Goal: Task Accomplishment & Management: Manage account settings

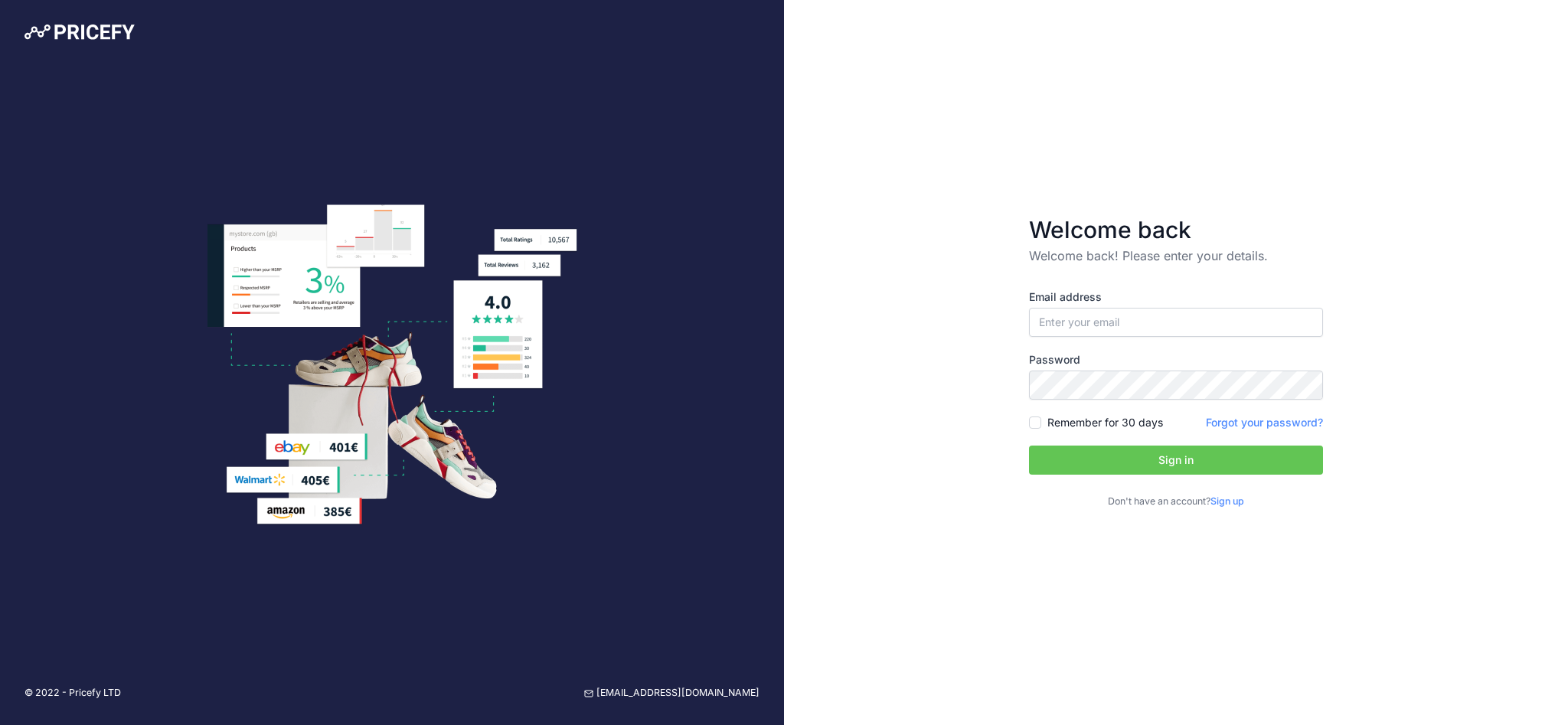
click at [1083, 298] on label "Email address" at bounding box center [1175, 298] width 294 height 16
click at [1080, 323] on input "email" at bounding box center [1175, 322] width 294 height 29
click at [1269, 220] on h3 "Welcome back" at bounding box center [1175, 230] width 294 height 27
type input "[EMAIL_ADDRESS][DOMAIN_NAME]"
click at [1168, 457] on button "Sign in" at bounding box center [1175, 460] width 294 height 29
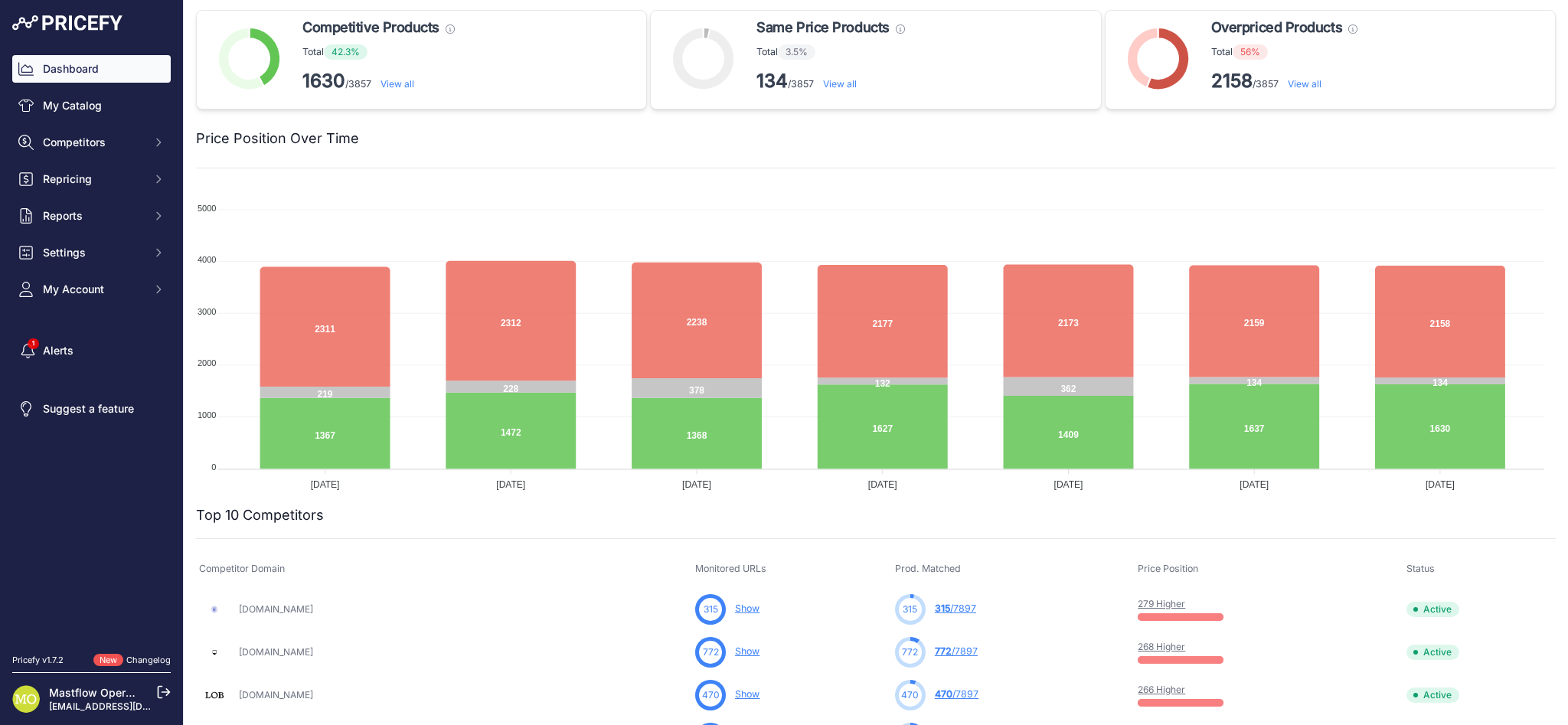
scroll to position [3, 0]
click at [60, 346] on link "Alerts" at bounding box center [91, 350] width 158 height 27
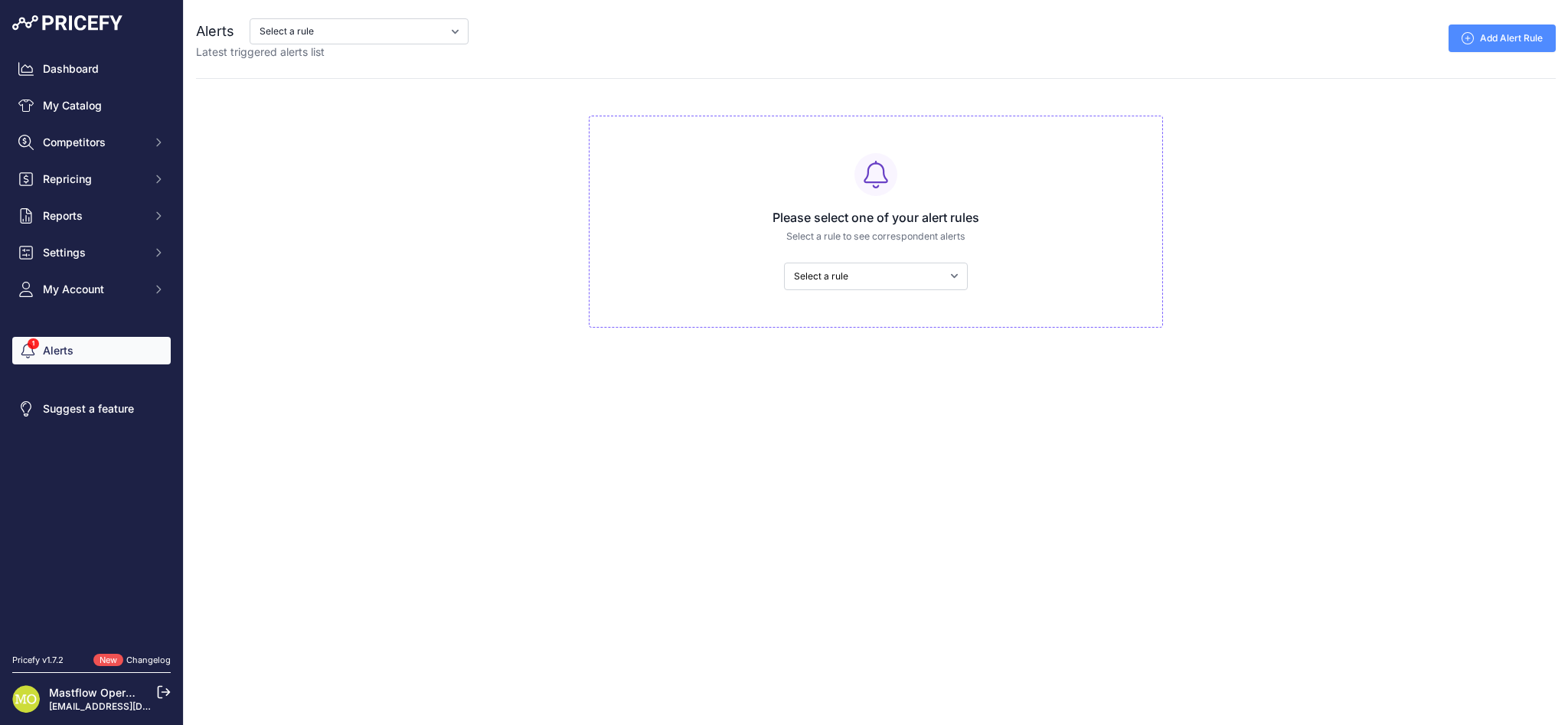
click at [112, 188] on button "Repricing" at bounding box center [91, 179] width 158 height 27
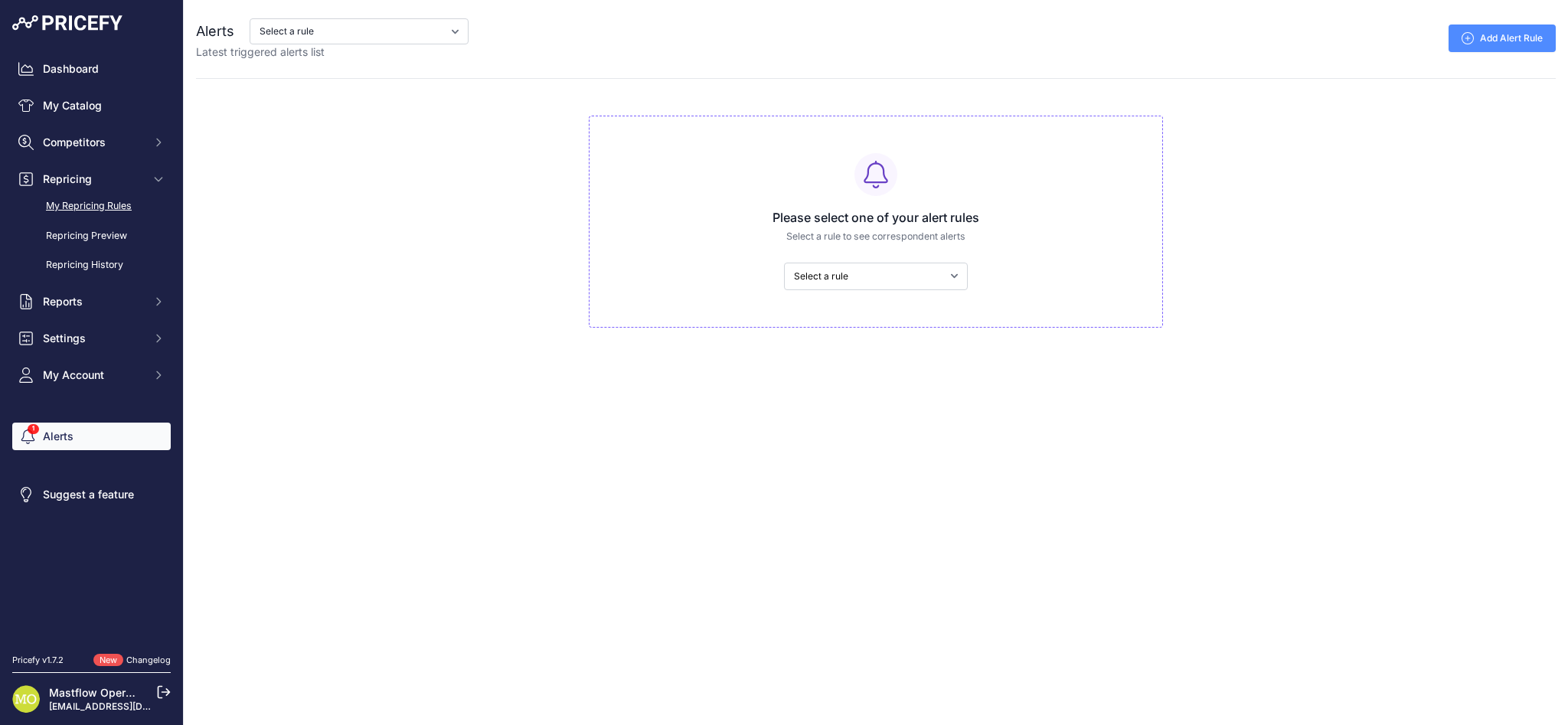
click at [113, 208] on link "My Repricing Rules" at bounding box center [91, 206] width 158 height 27
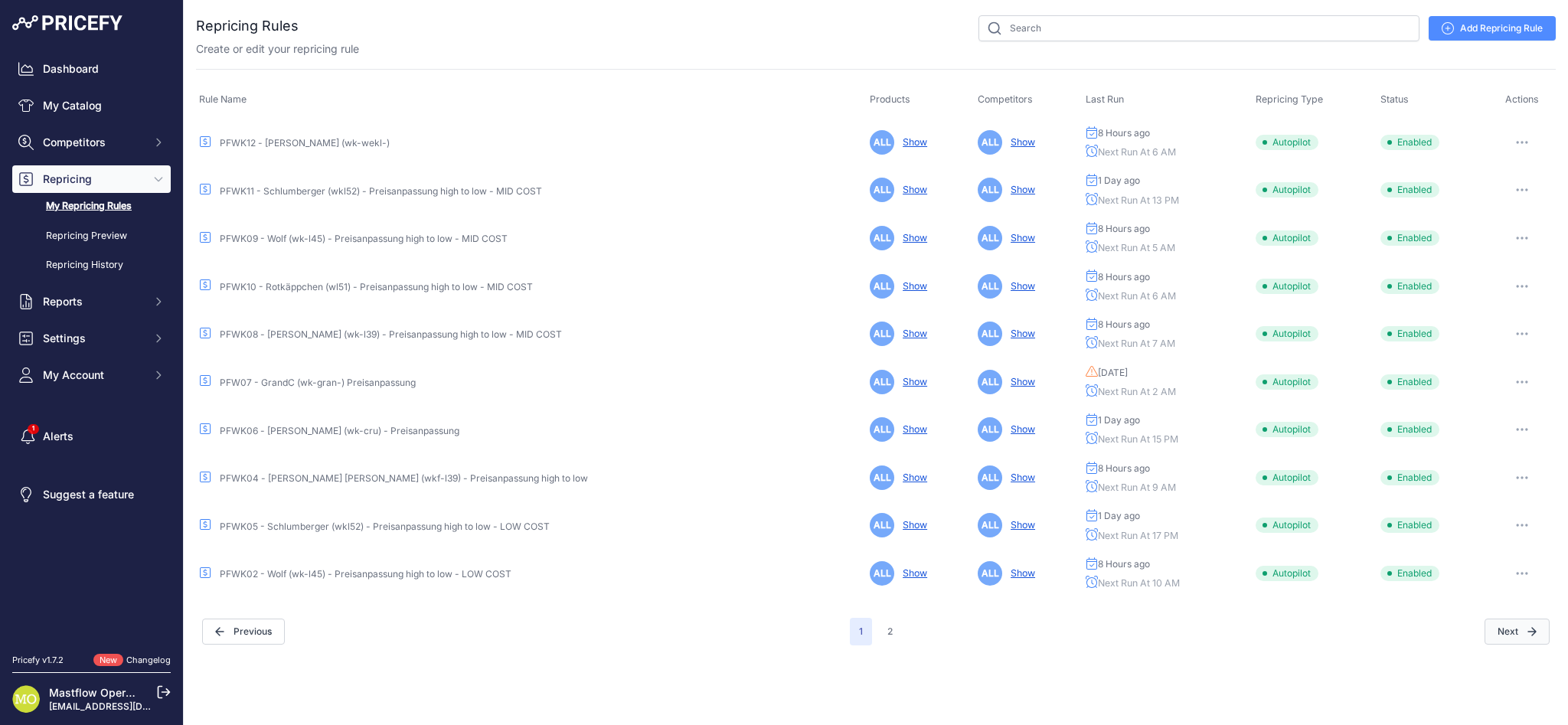
click at [1495, 620] on button "Next" at bounding box center [1517, 631] width 65 height 26
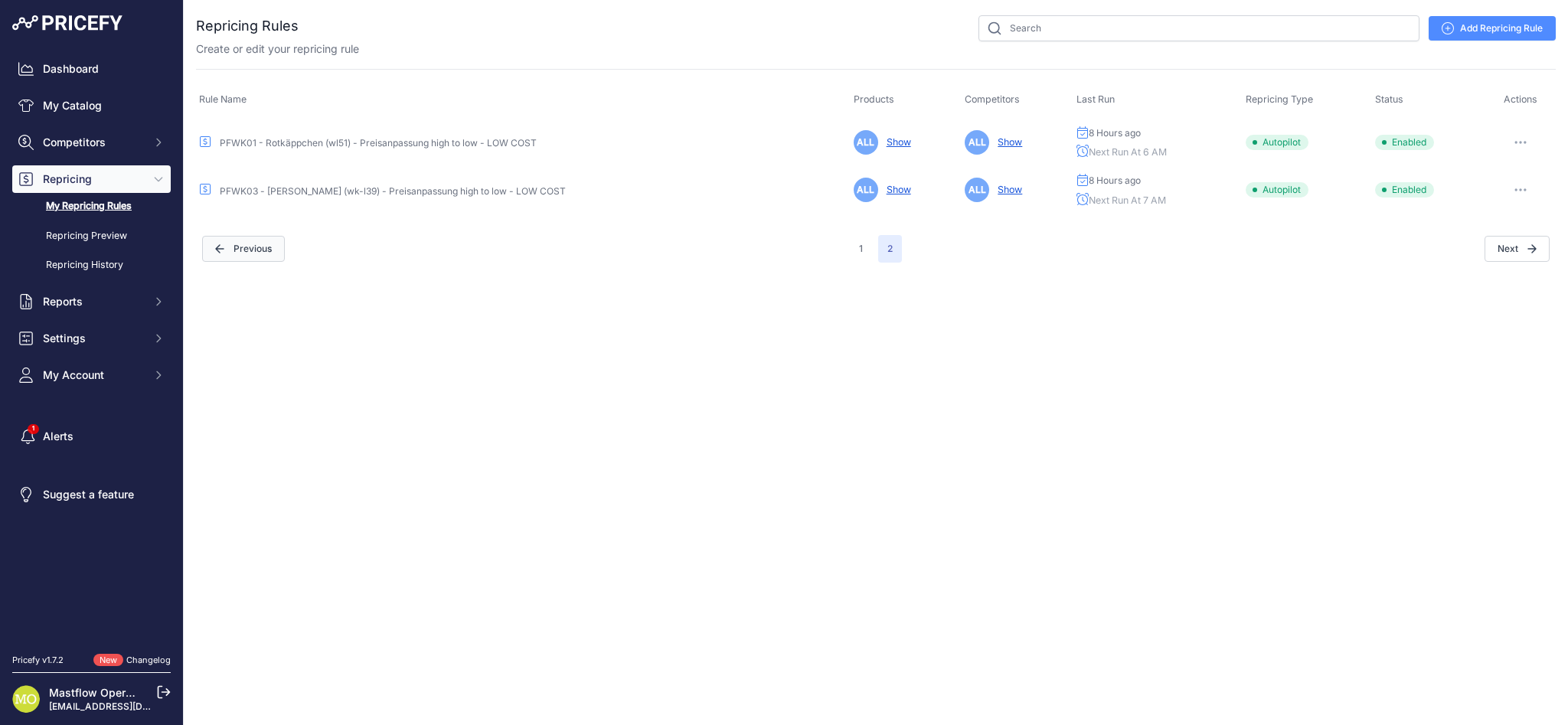
click at [265, 248] on button "Previous" at bounding box center [242, 248] width 82 height 26
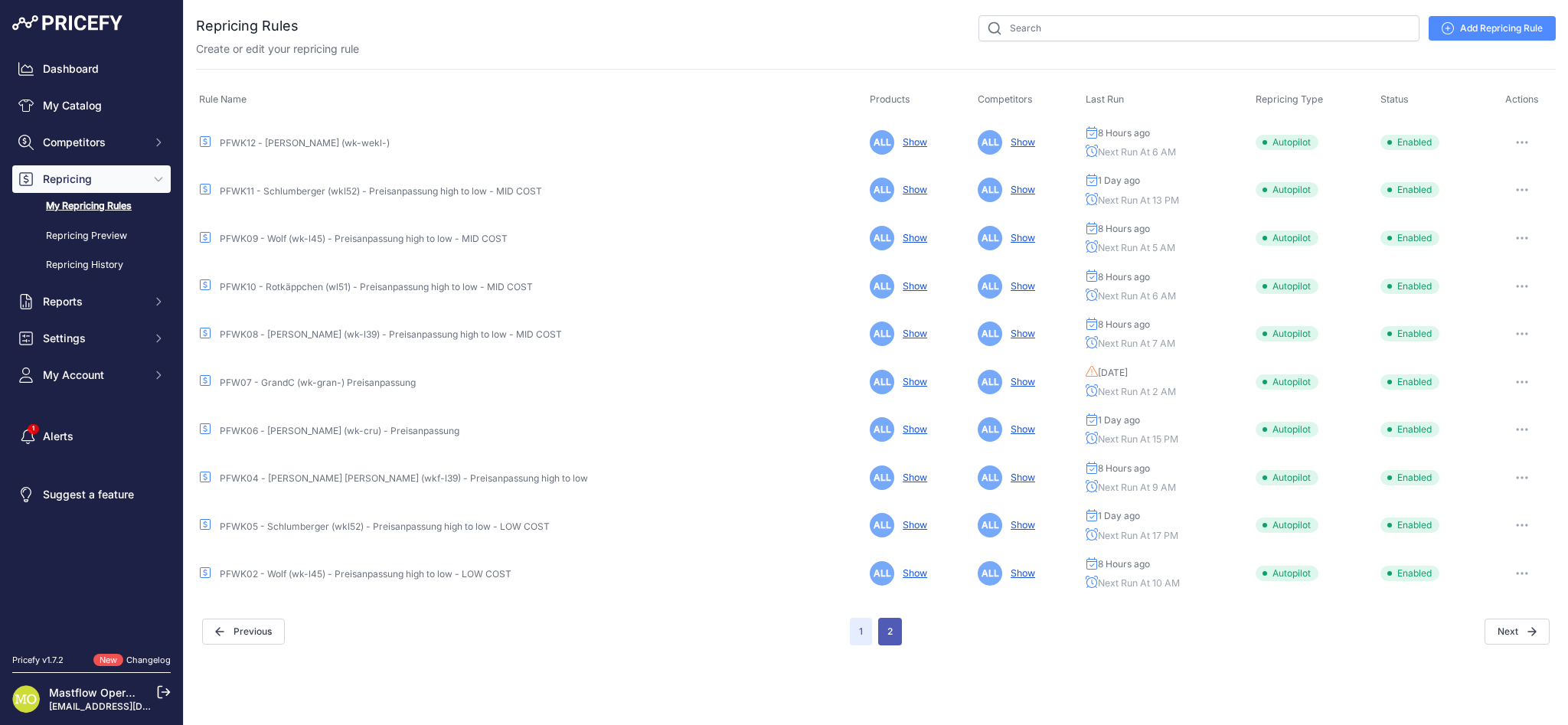
click at [892, 624] on button "2" at bounding box center [890, 631] width 23 height 27
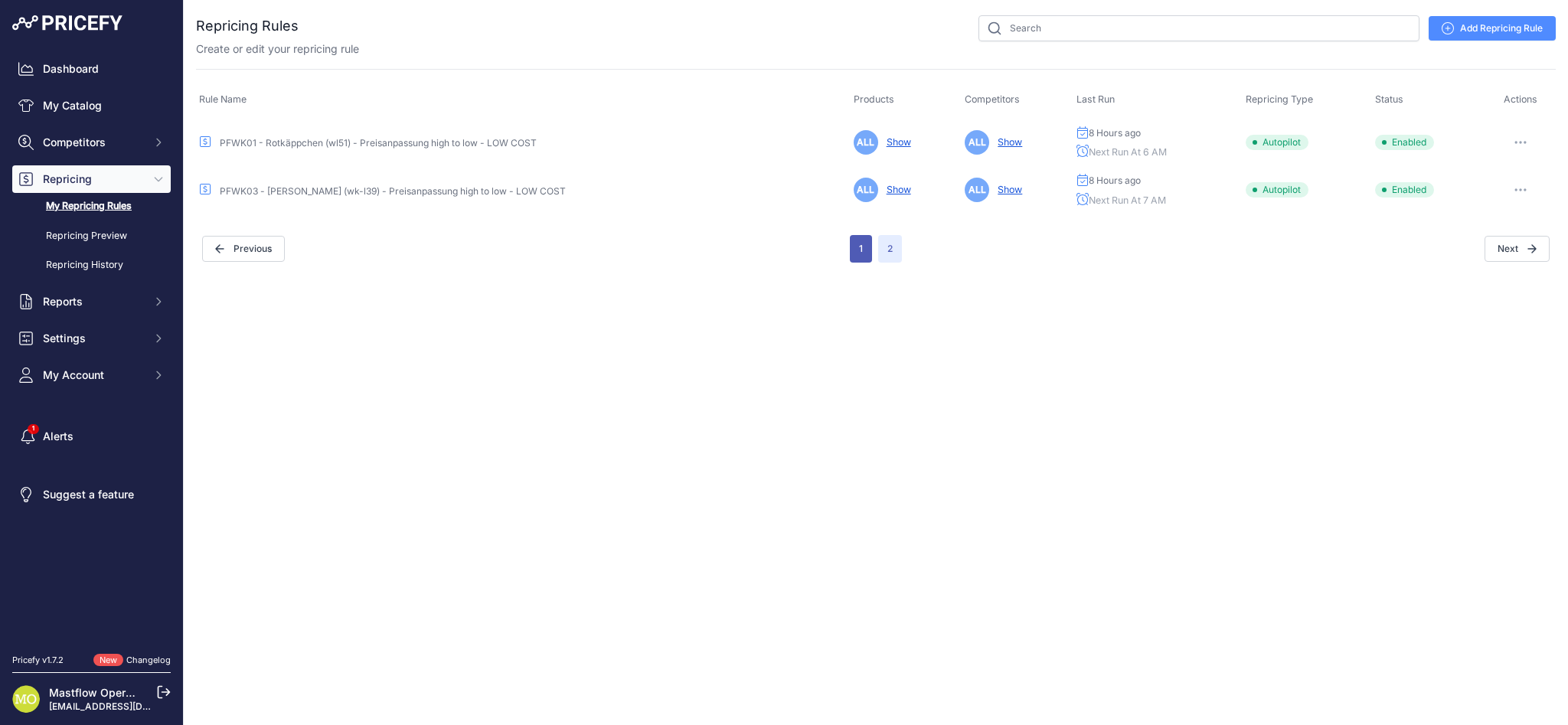
click at [861, 245] on button "1" at bounding box center [861, 248] width 22 height 27
